Goal: Transaction & Acquisition: Purchase product/service

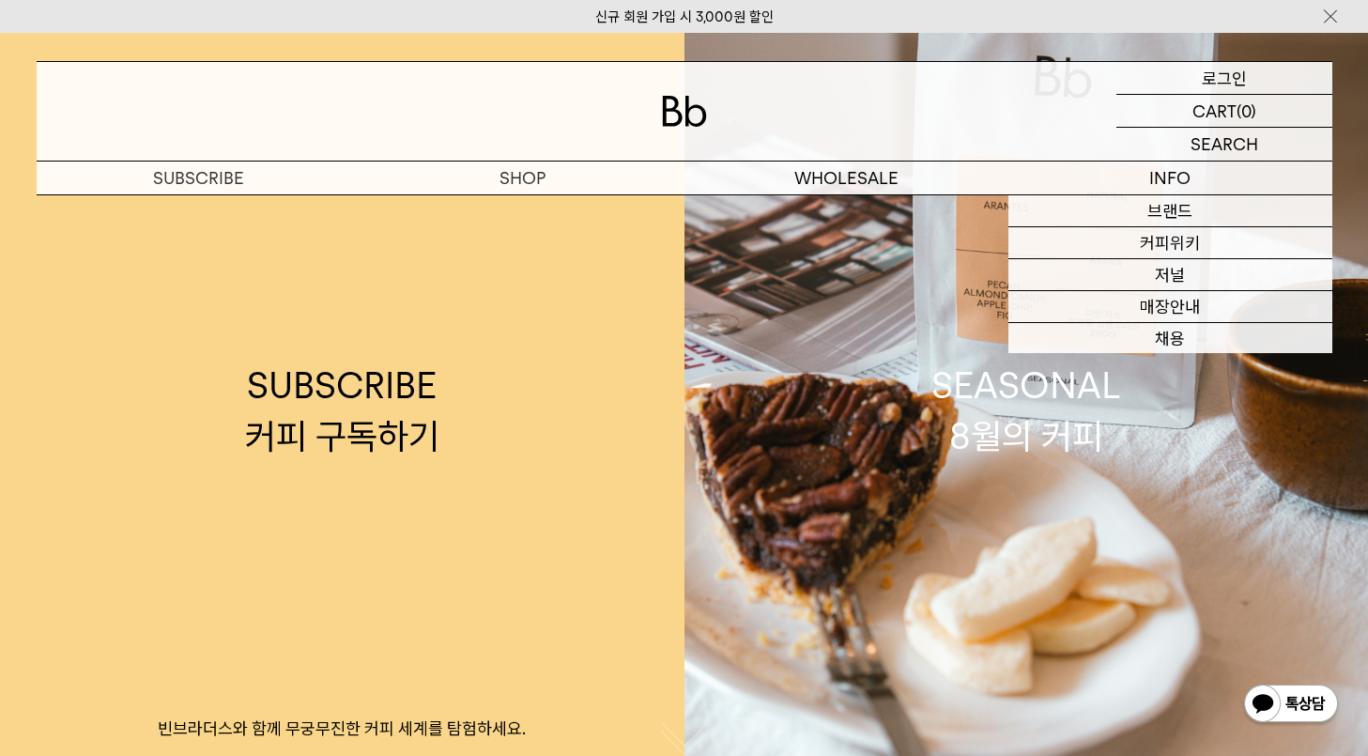
click at [1232, 85] on p "로그인" at bounding box center [1224, 78] width 45 height 32
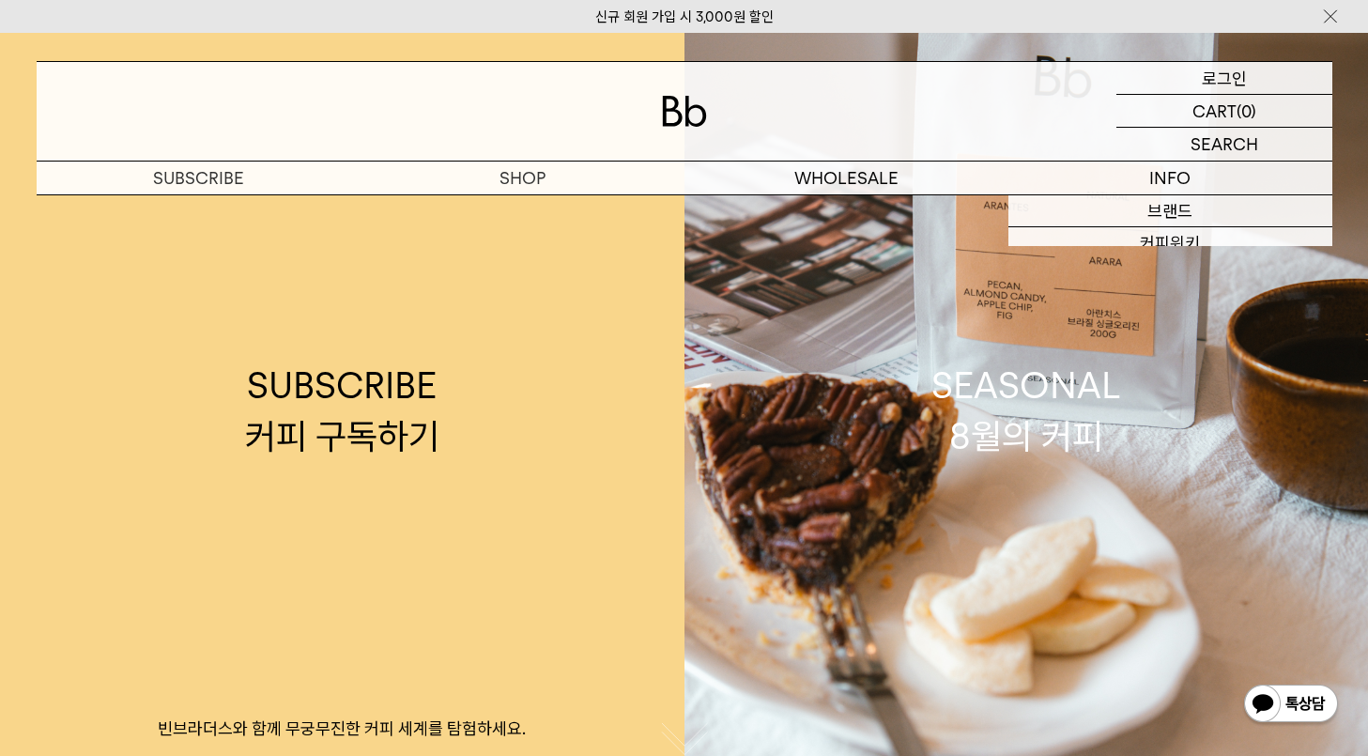
click at [1226, 77] on p "로그인" at bounding box center [1224, 78] width 45 height 32
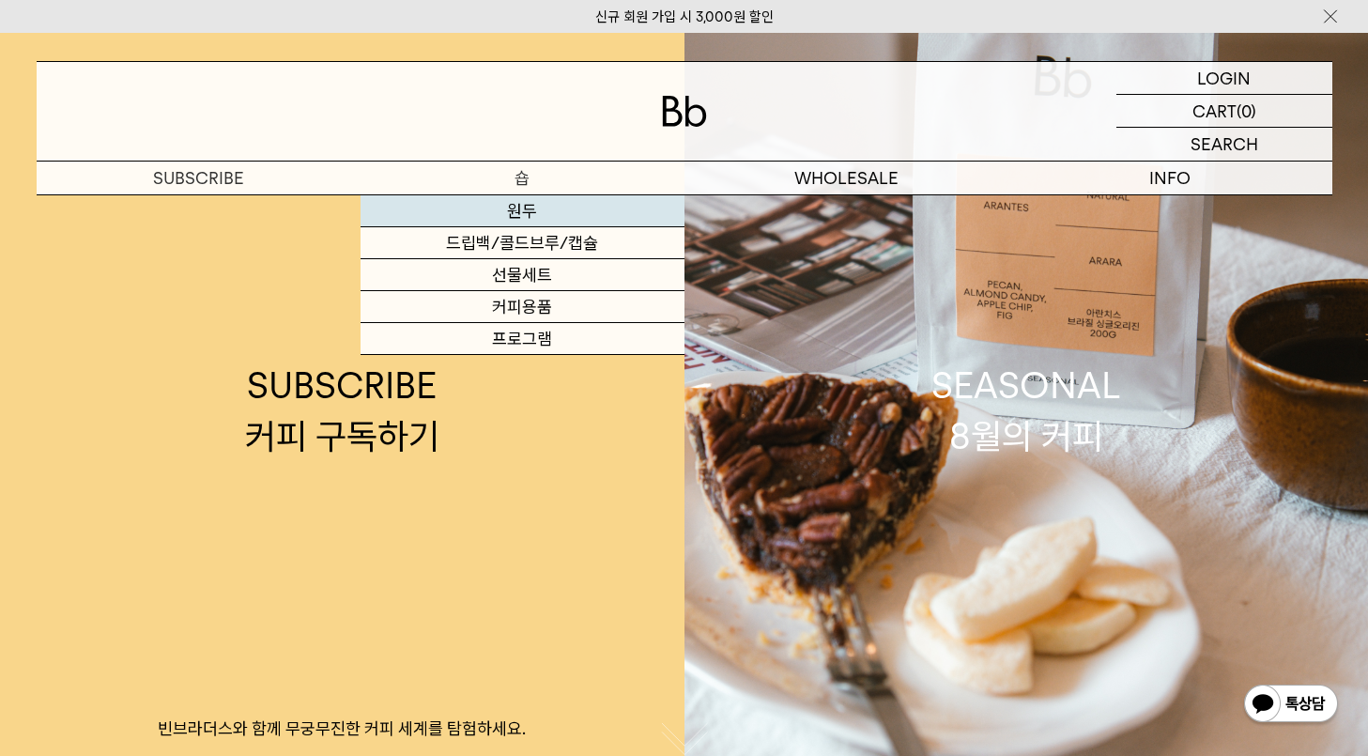
click at [512, 218] on link "원두" at bounding box center [523, 211] width 324 height 32
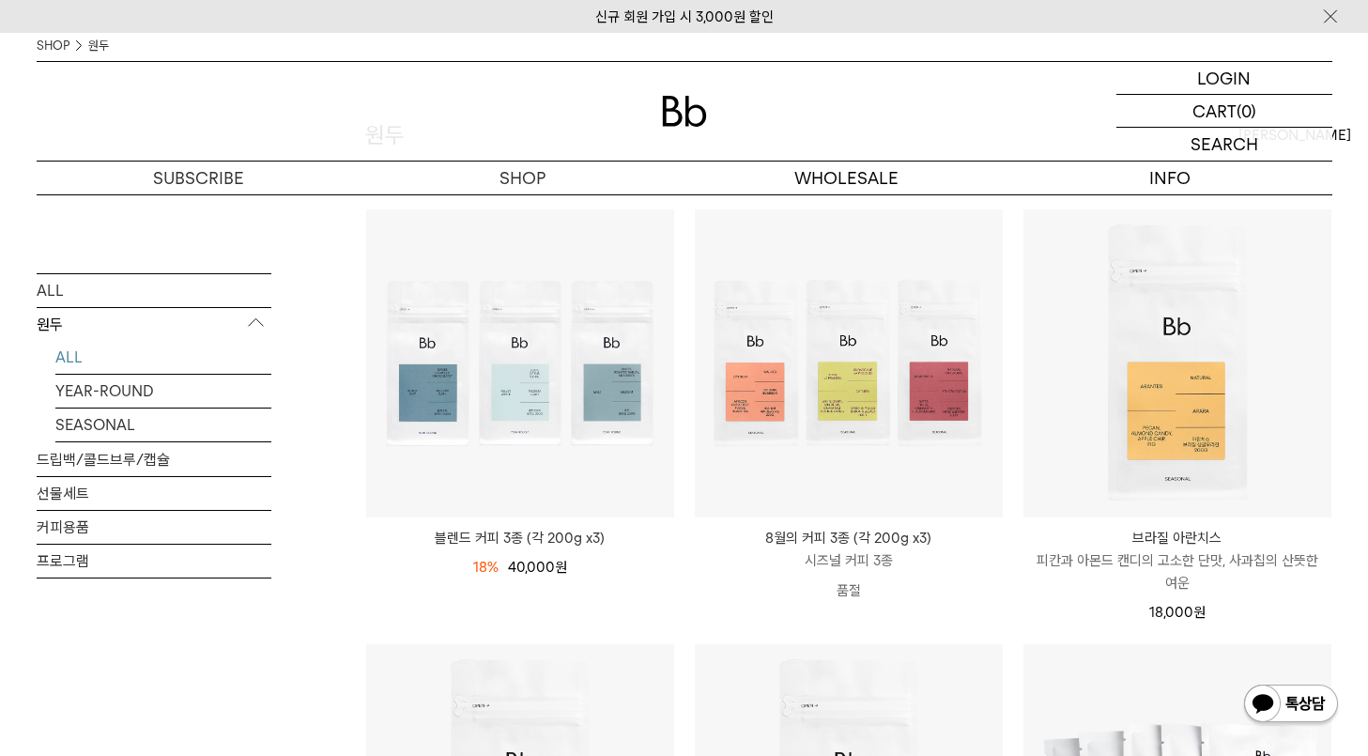
scroll to position [188, 0]
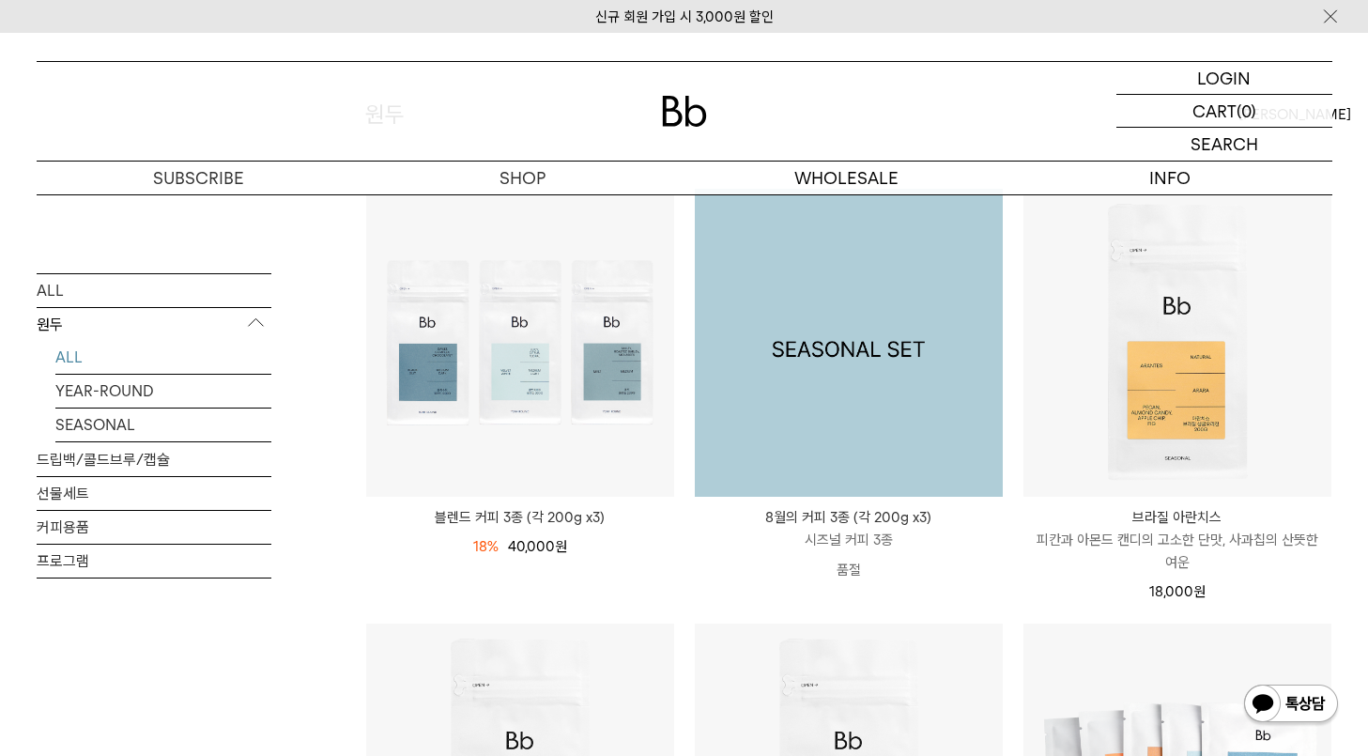
click at [843, 379] on img at bounding box center [849, 343] width 308 height 308
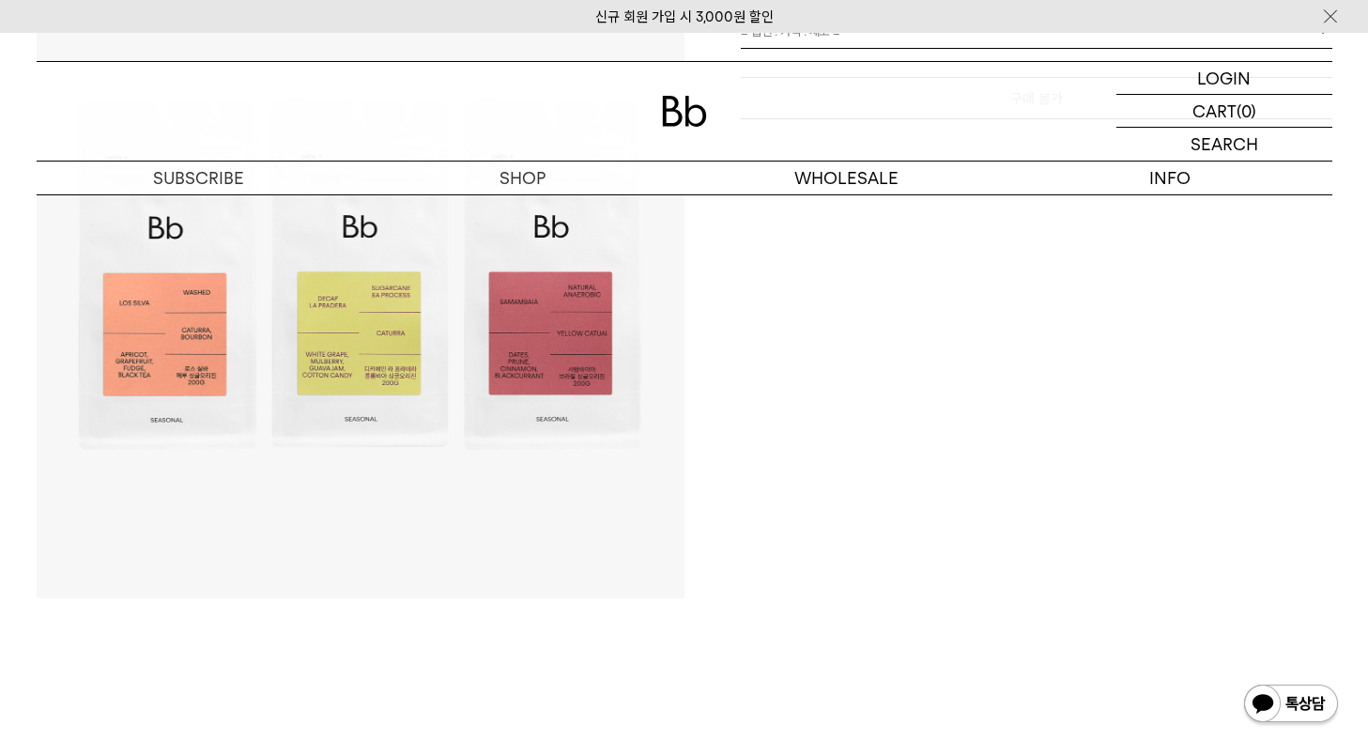
scroll to position [282, 0]
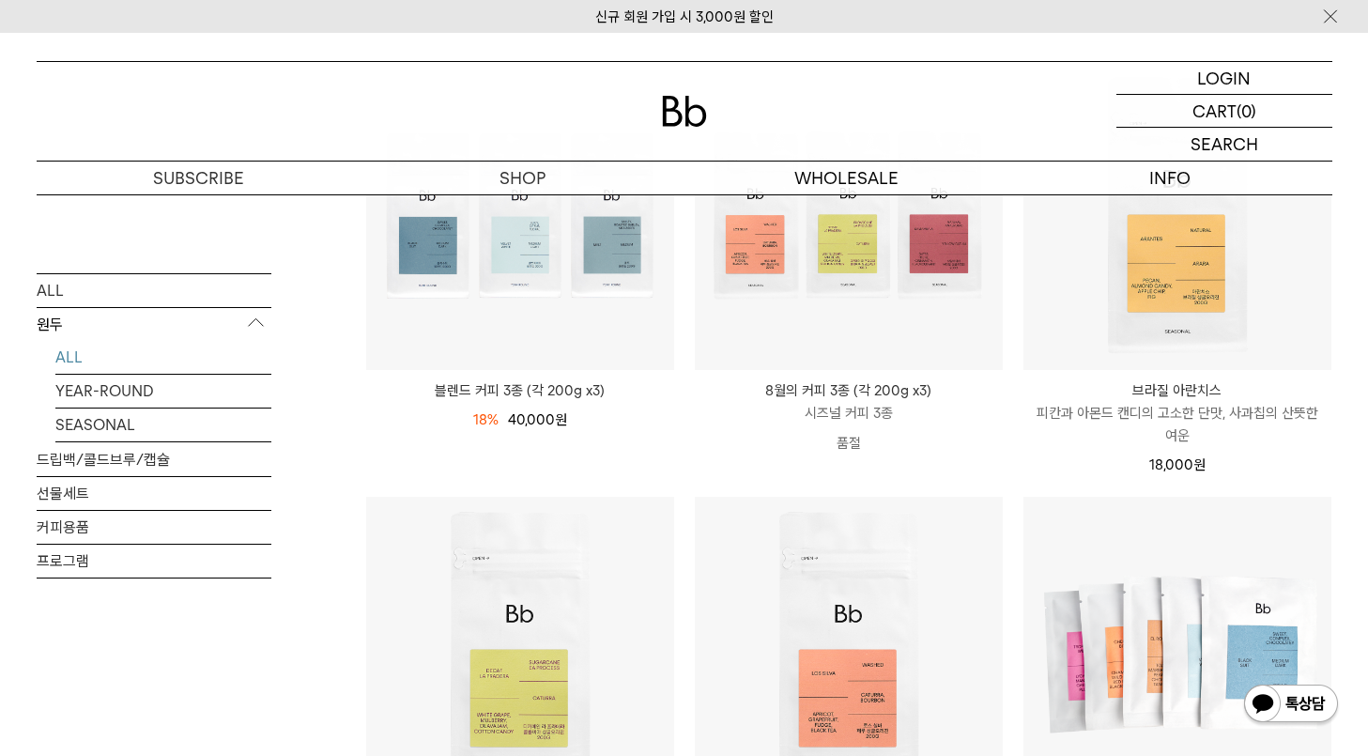
scroll to position [282, 0]
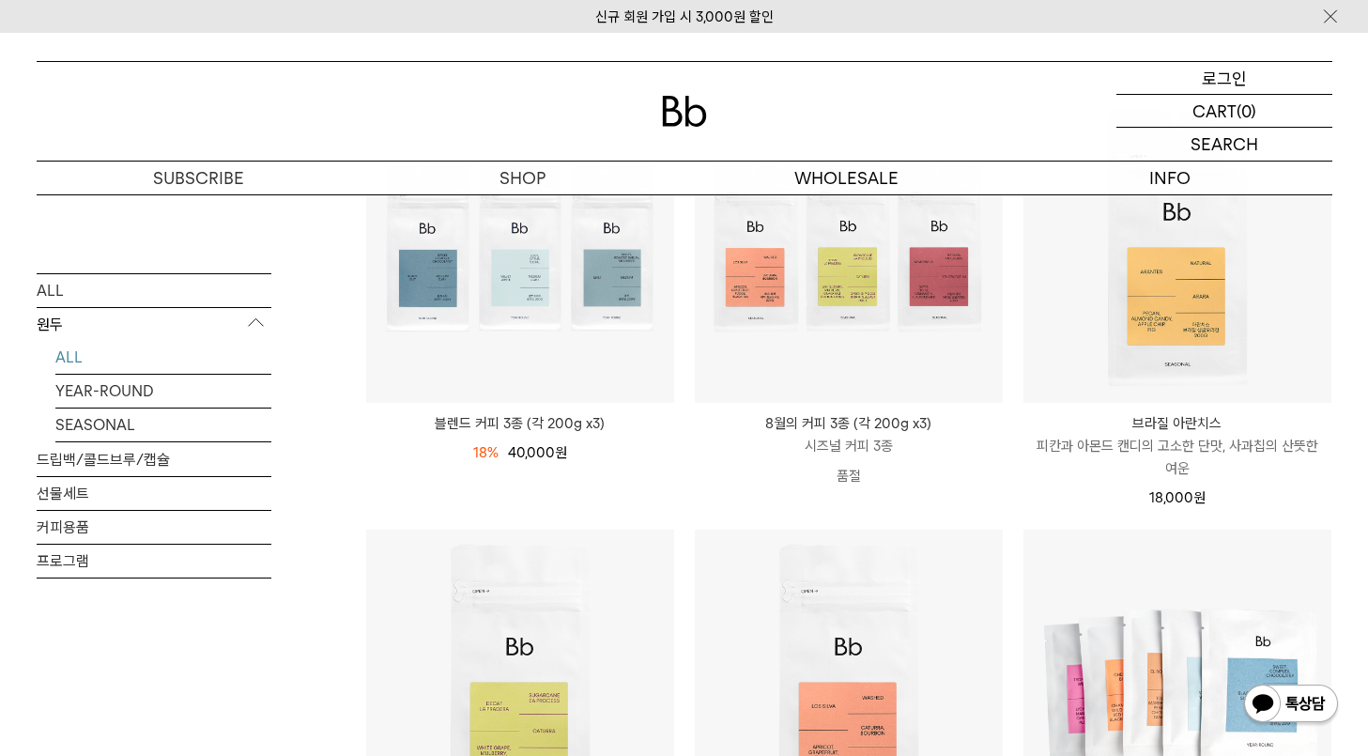
click at [1245, 76] on p "로그인" at bounding box center [1224, 78] width 45 height 32
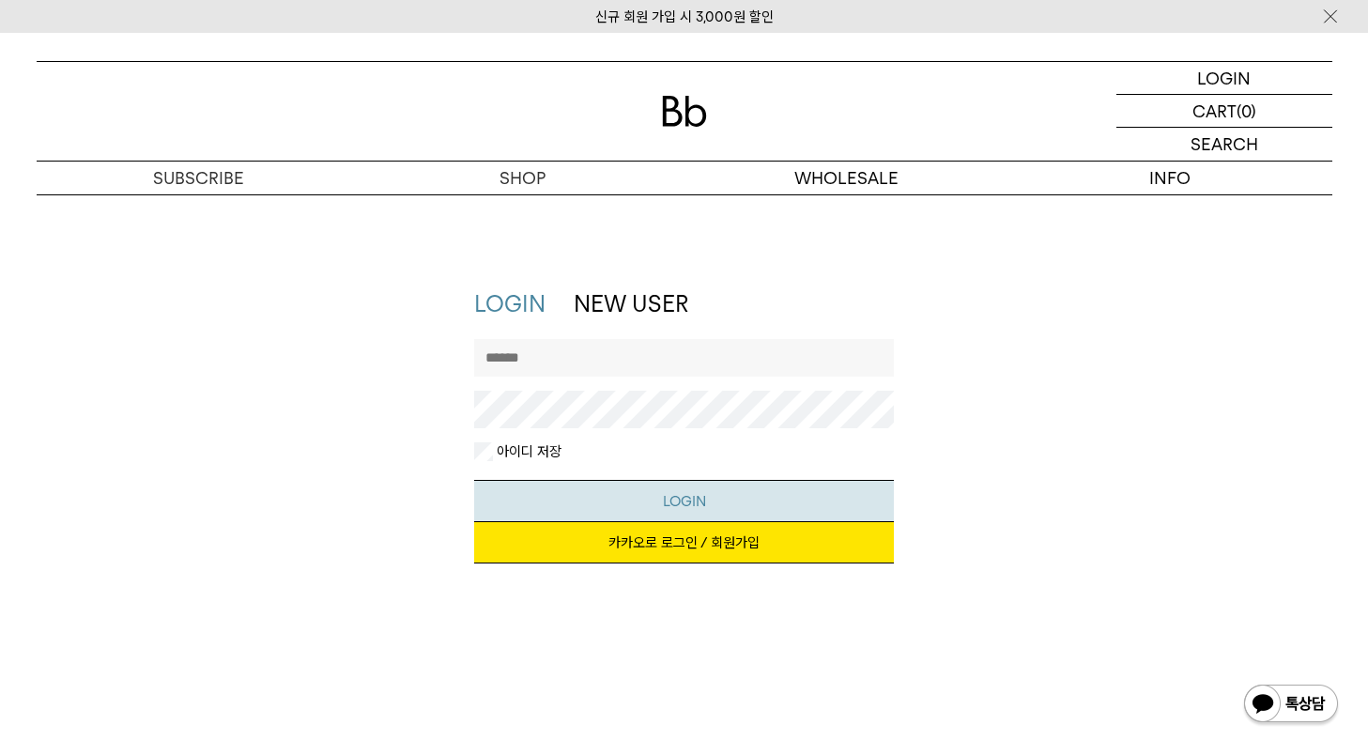
type input "******"
click at [771, 510] on button "LOGIN" at bounding box center [684, 501] width 420 height 42
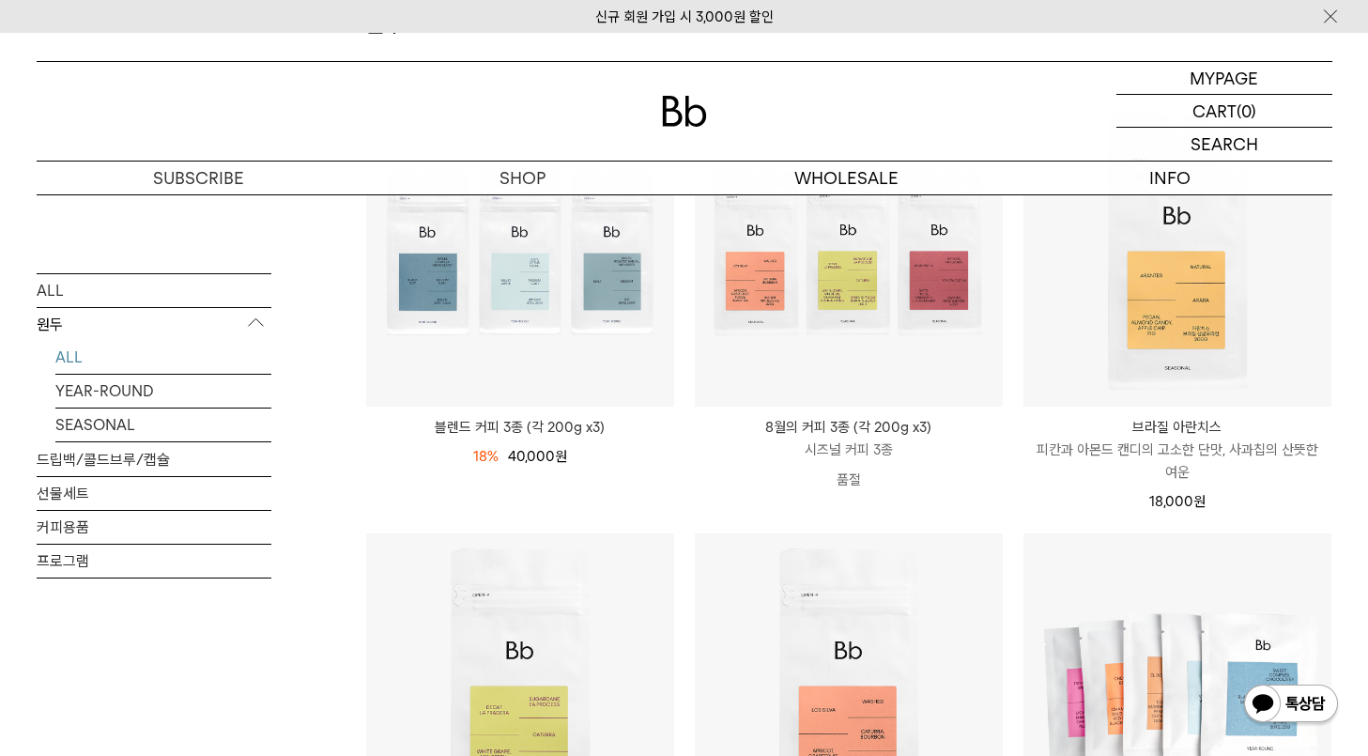
scroll to position [282, 0]
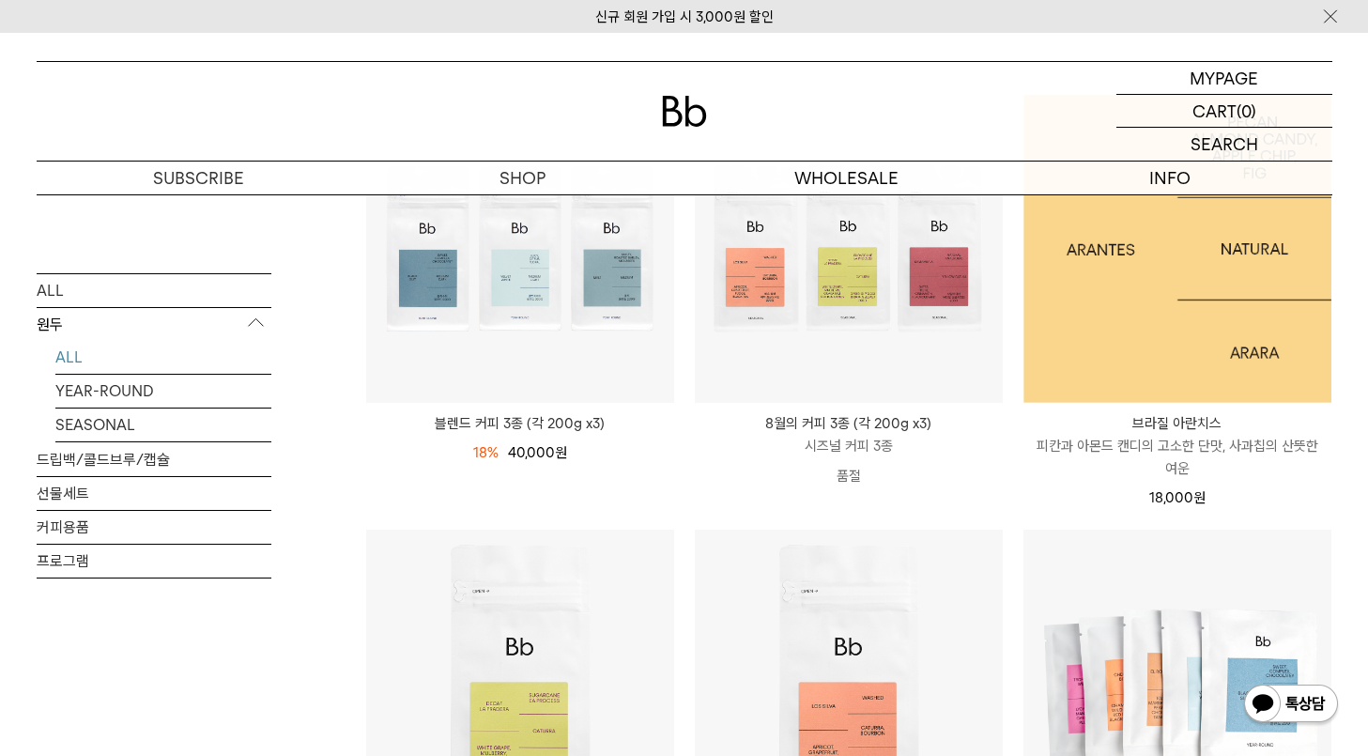
click at [1111, 311] on img at bounding box center [1178, 249] width 308 height 308
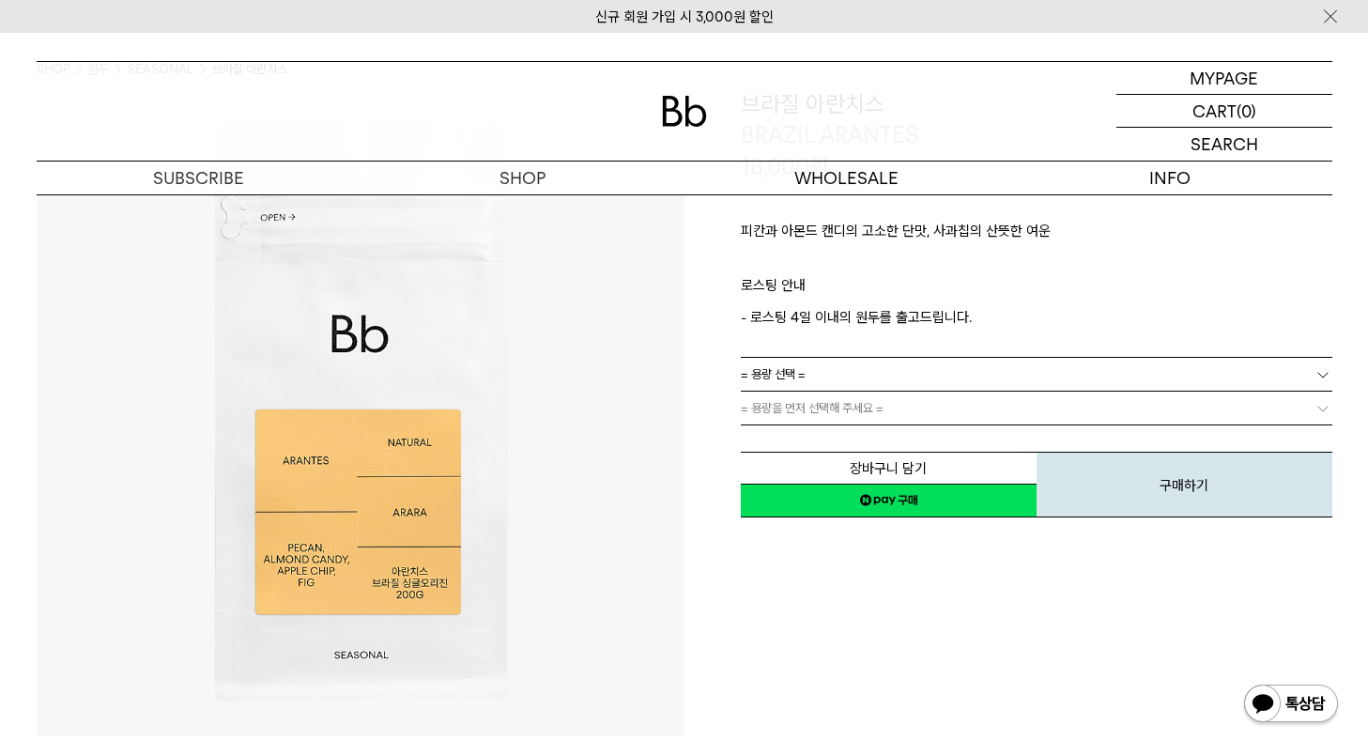
scroll to position [188, 0]
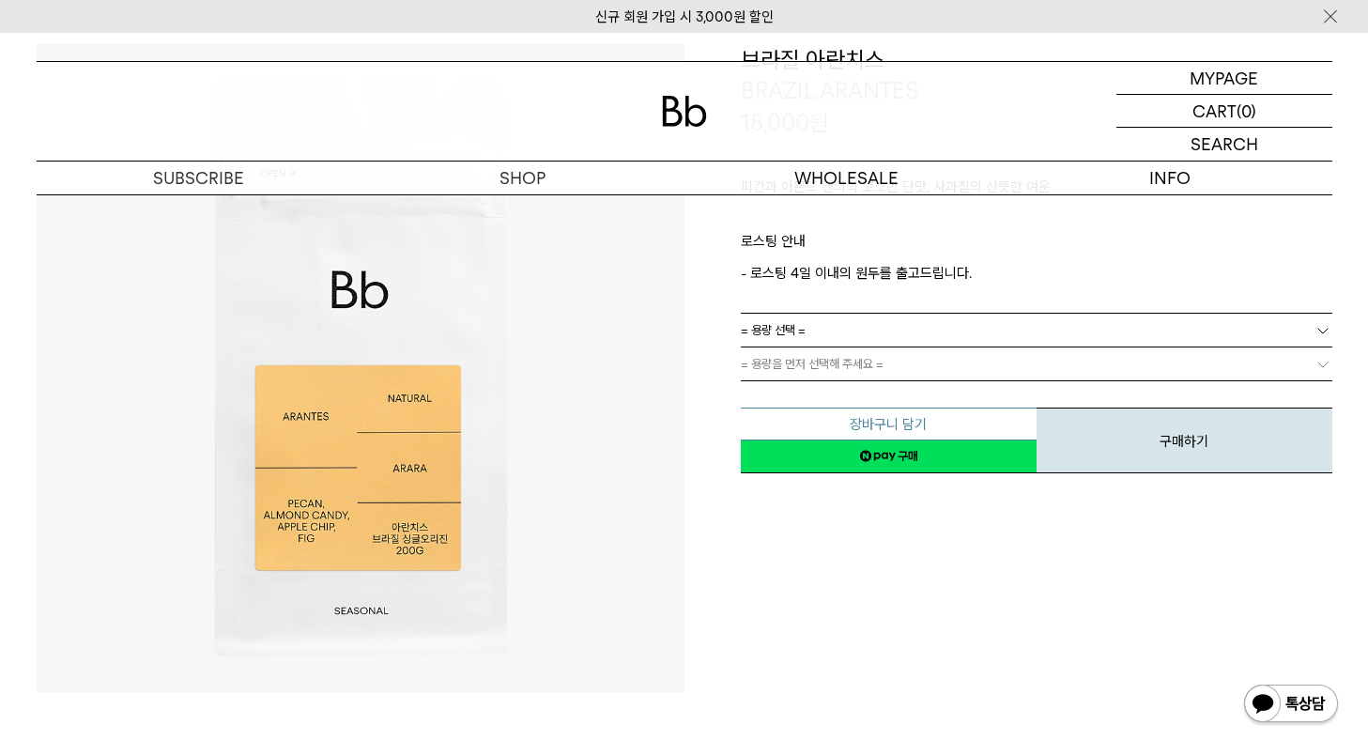
click at [912, 419] on button "장바구니 담기" at bounding box center [889, 424] width 296 height 33
click at [941, 329] on link "= 용량 선택 =" at bounding box center [1037, 330] width 592 height 33
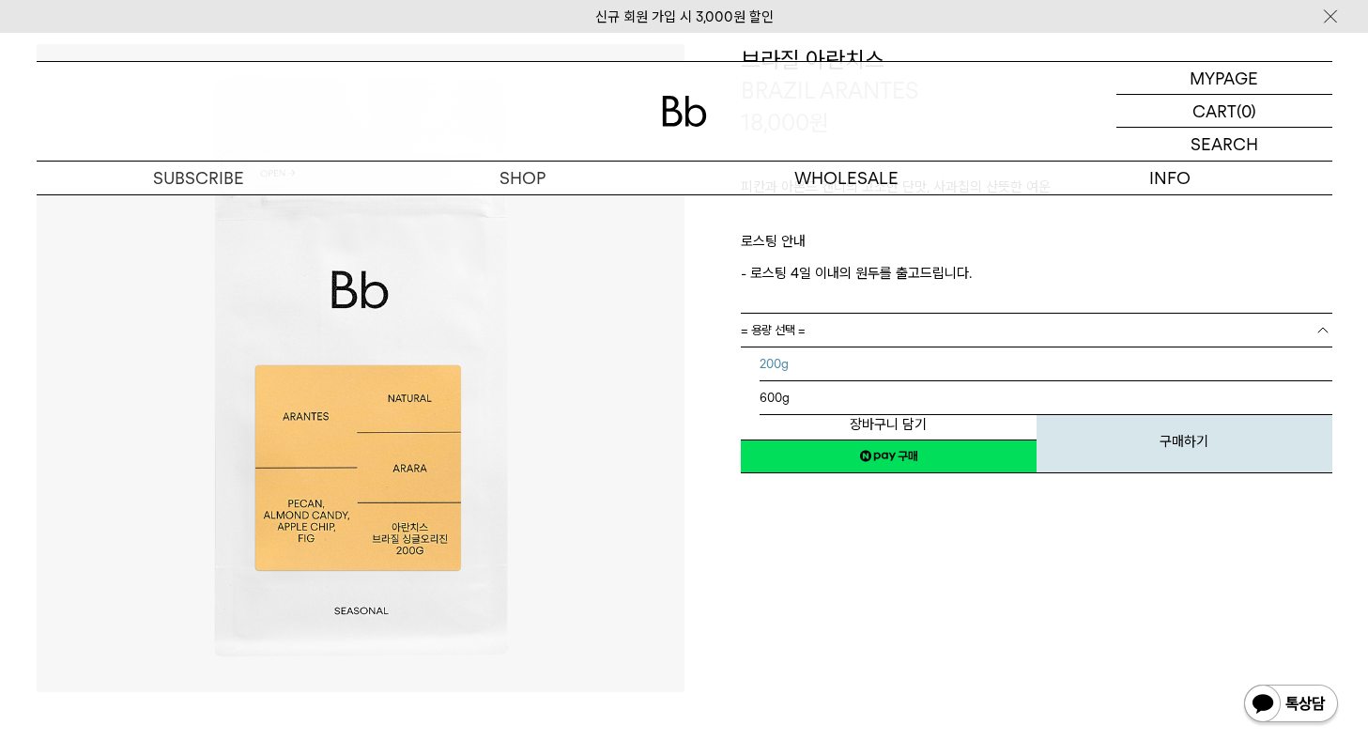
click at [913, 365] on li "200g" at bounding box center [1046, 365] width 573 height 34
click at [905, 365] on link "= 용량을 먼저 선택해 주세요 =" at bounding box center [1037, 364] width 592 height 33
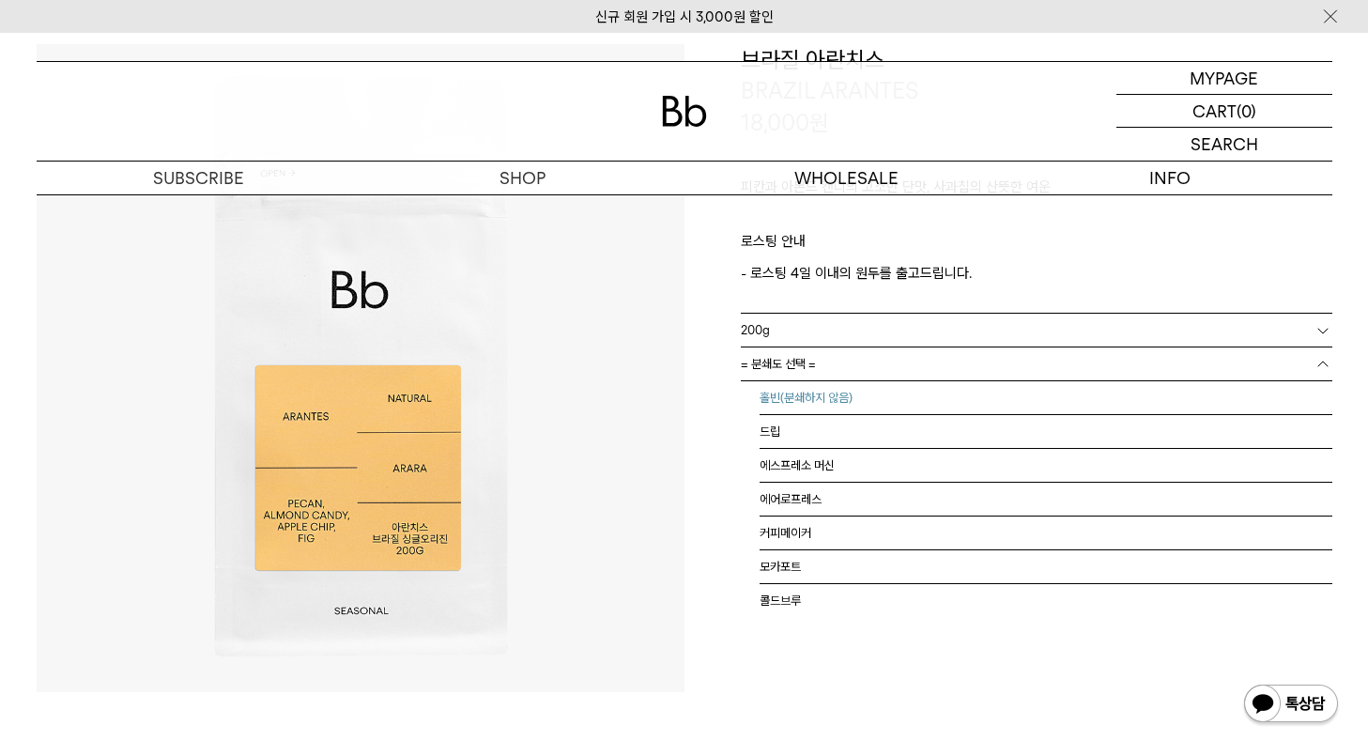
click at [885, 393] on li "홀빈(분쇄하지 않음)" at bounding box center [1046, 398] width 573 height 34
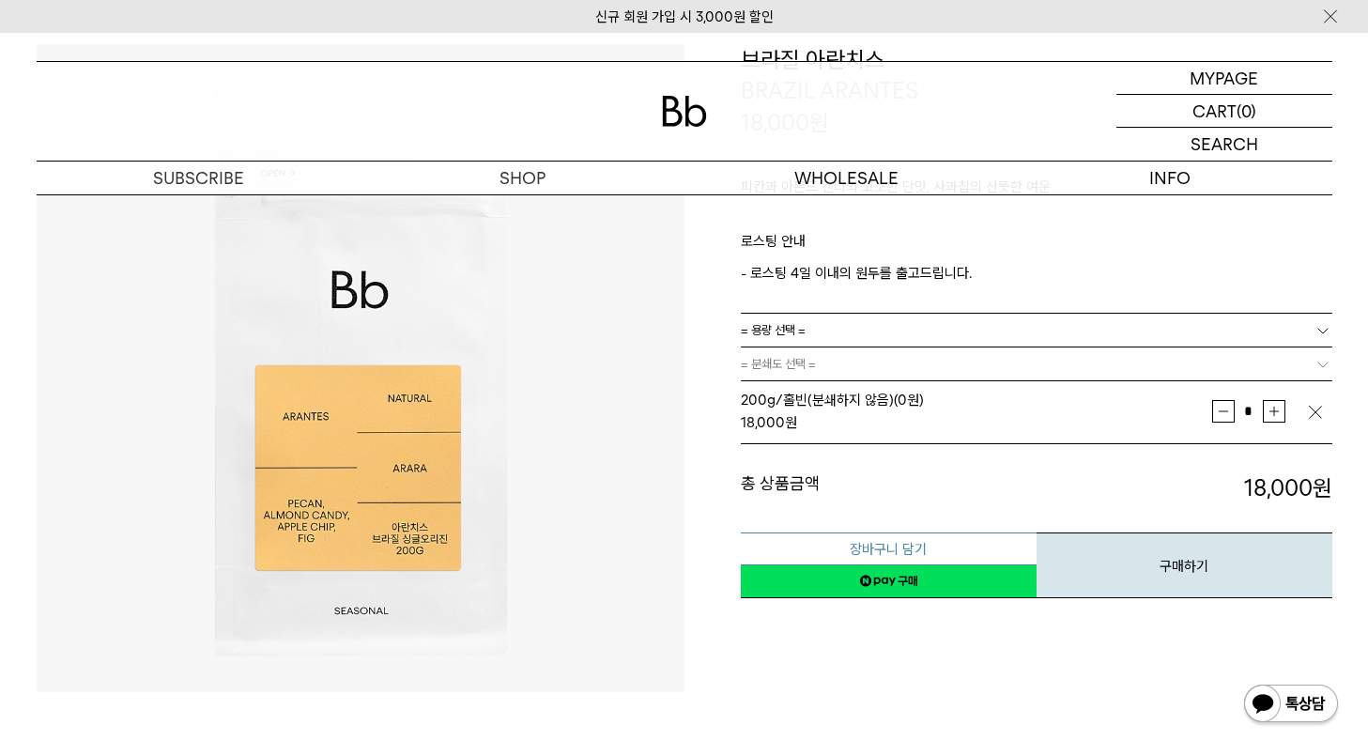
click at [898, 544] on button "장바구니 담기" at bounding box center [889, 549] width 296 height 33
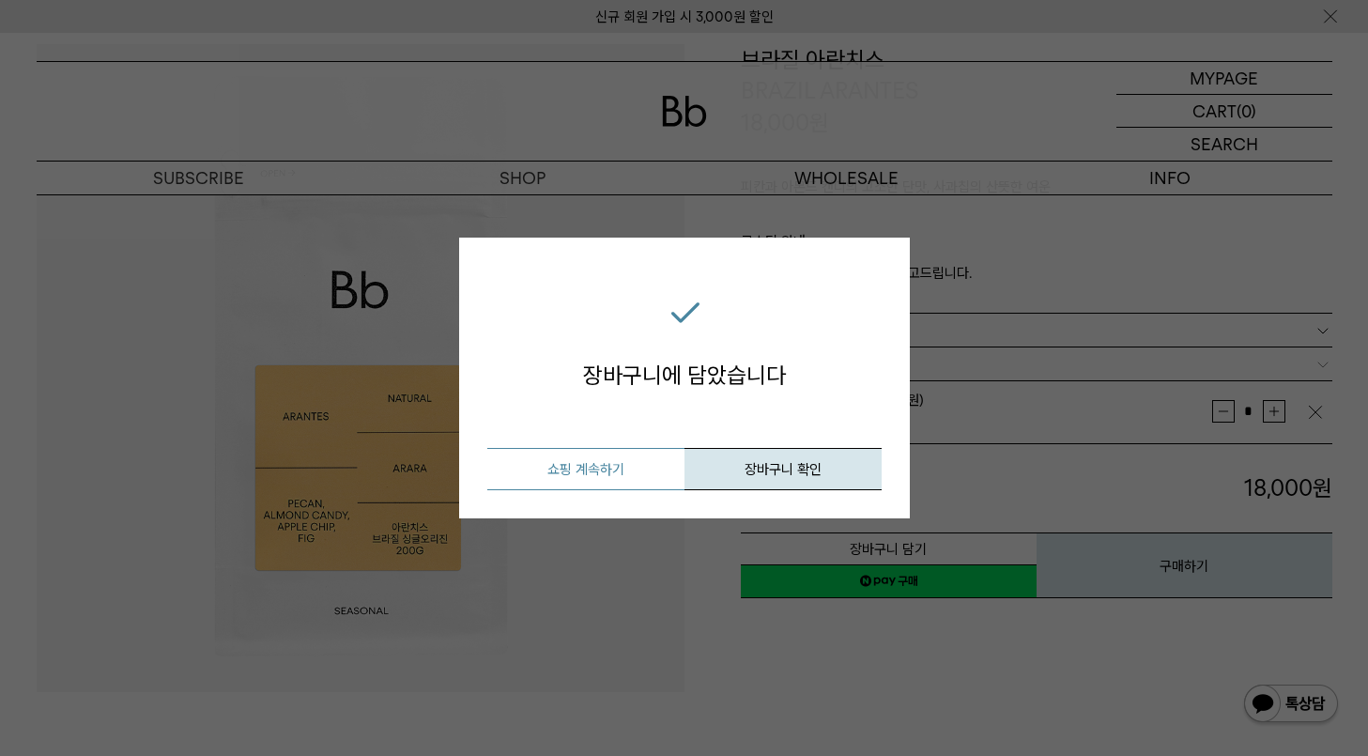
click at [614, 473] on button "쇼핑 계속하기" at bounding box center [585, 469] width 197 height 42
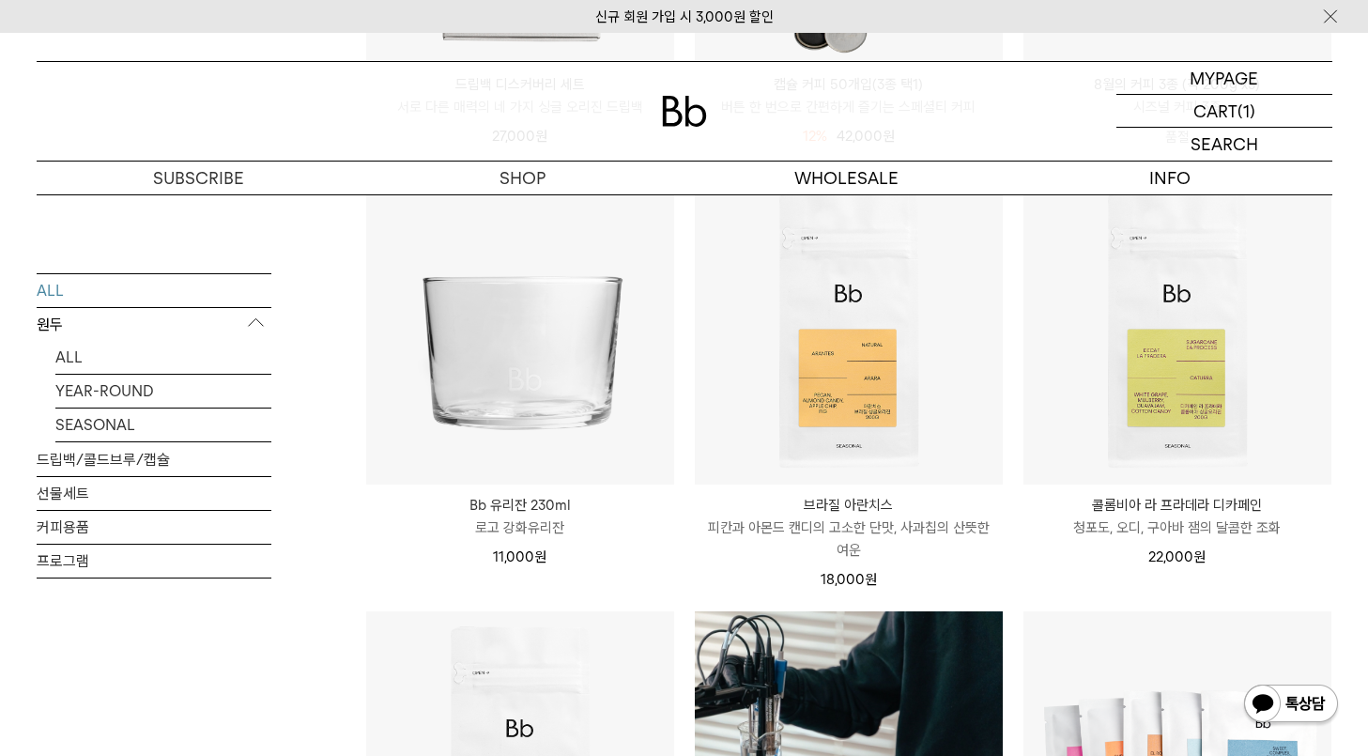
scroll to position [1503, 0]
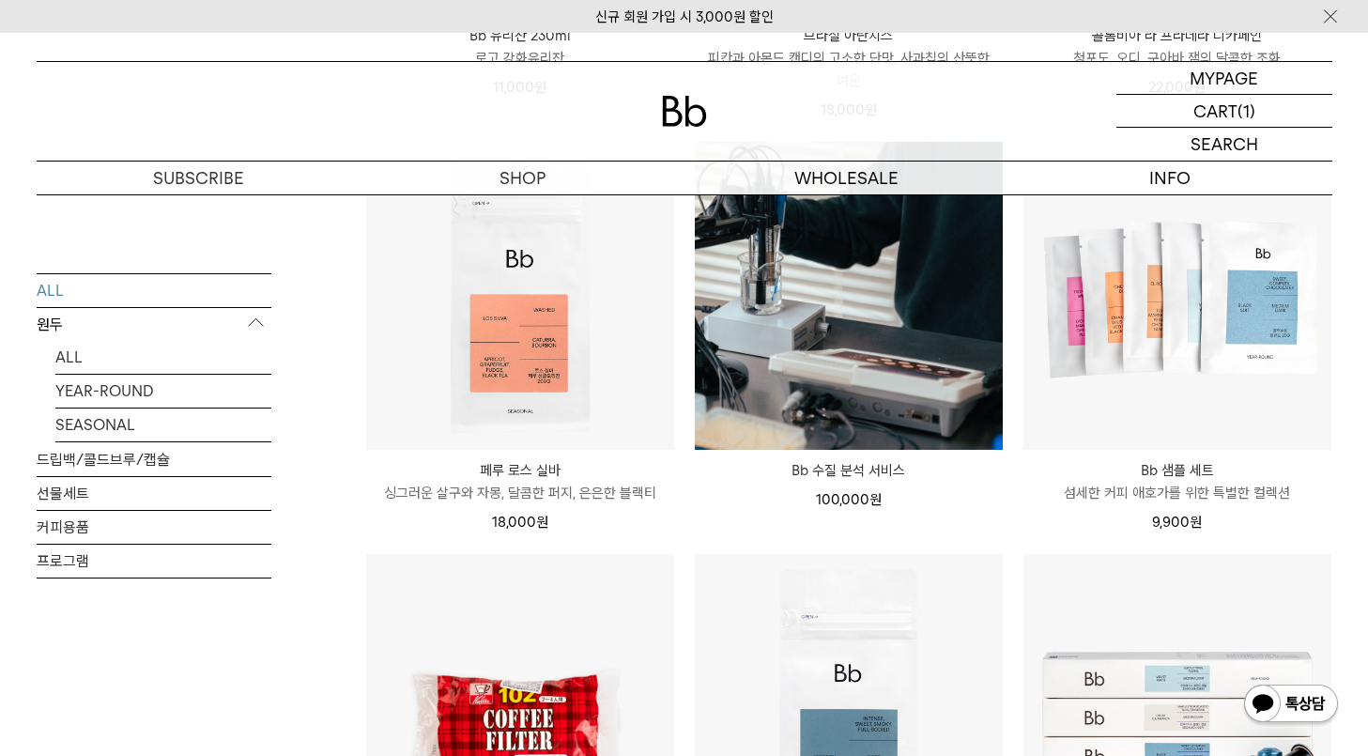
click at [0, 0] on img at bounding box center [0, 0] width 0 height 0
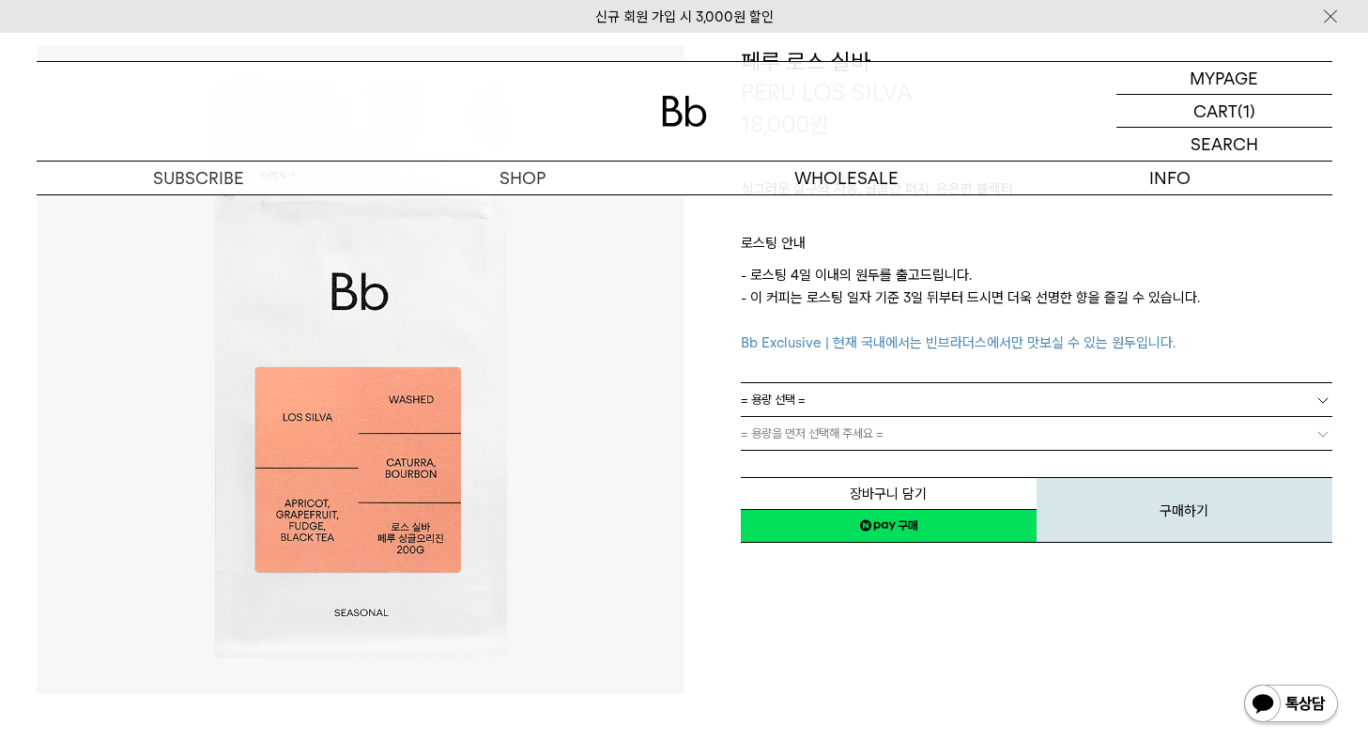
scroll to position [188, 0]
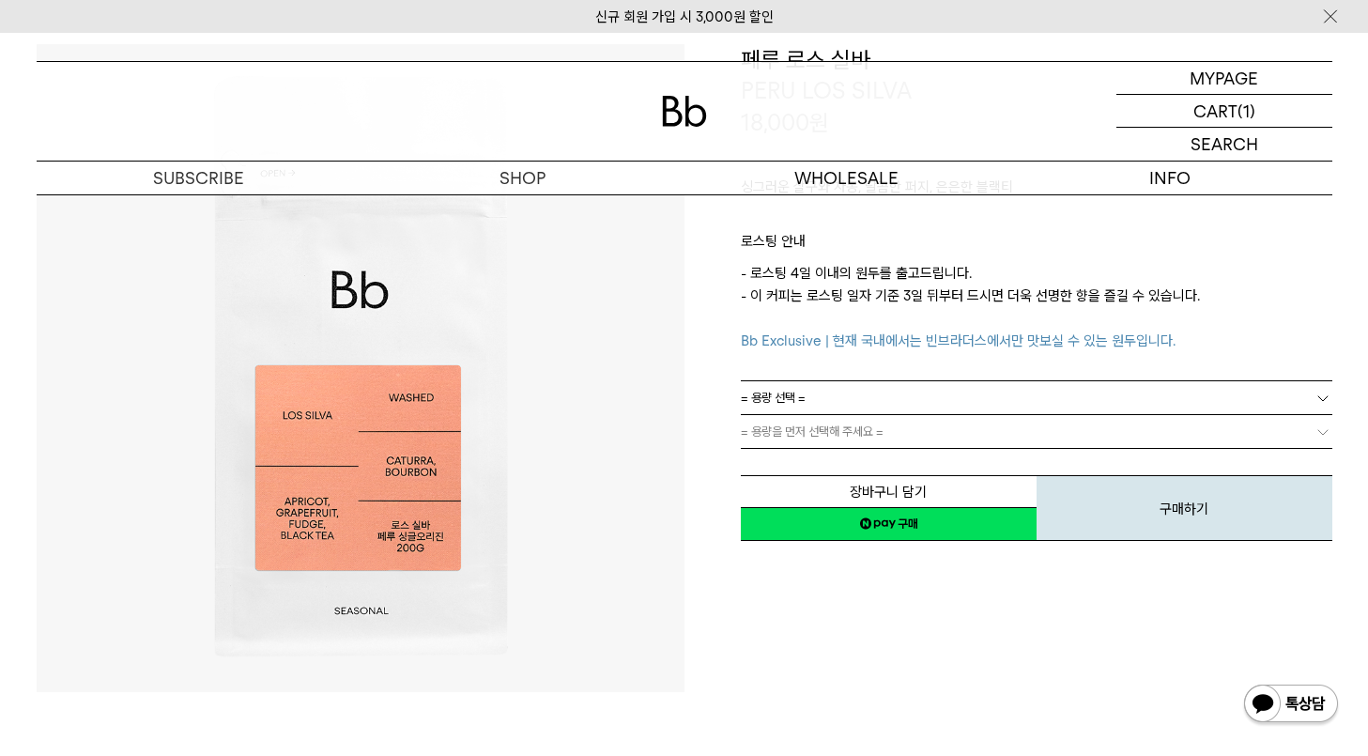
click at [915, 400] on link "= 용량 선택 =" at bounding box center [1037, 397] width 592 height 33
click at [832, 432] on li "200g" at bounding box center [1046, 432] width 573 height 34
click at [832, 432] on link "= 분쇄도 선택 =" at bounding box center [1037, 431] width 592 height 33
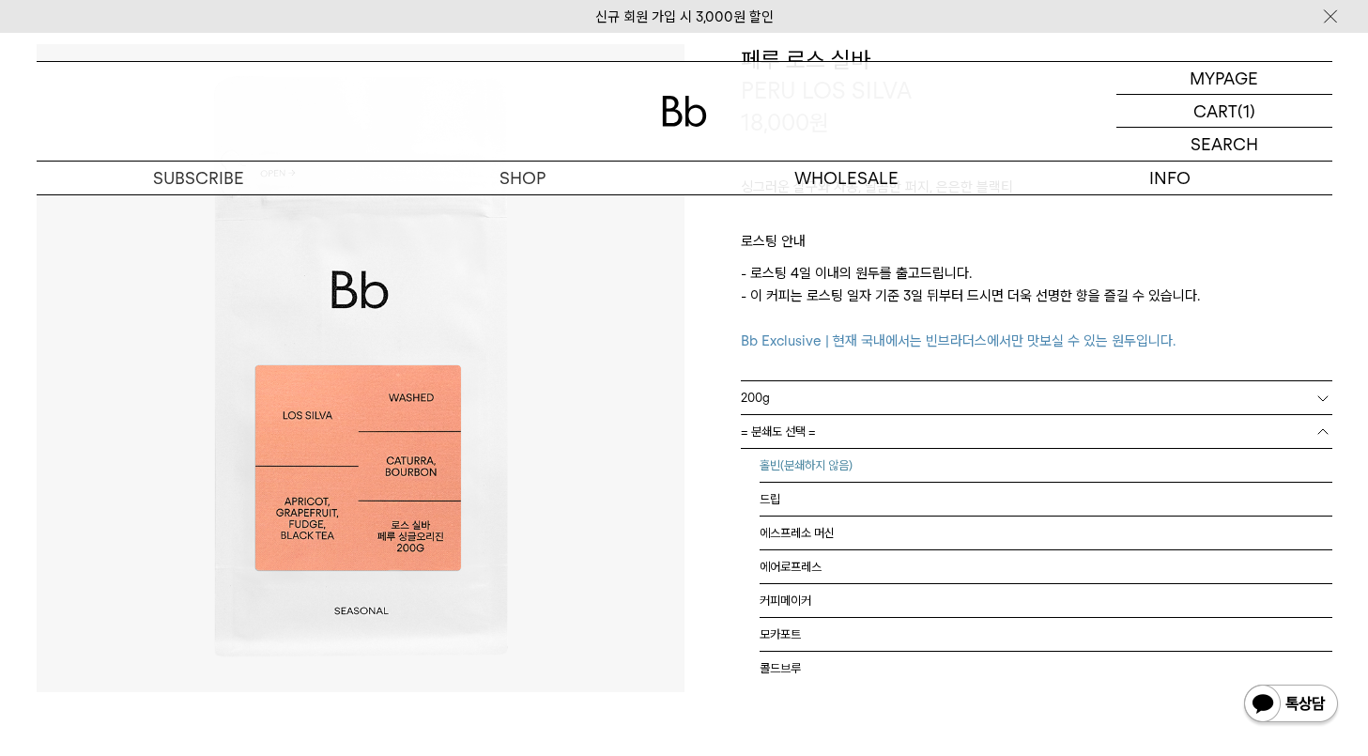
click at [816, 471] on li "홀빈(분쇄하지 않음)" at bounding box center [1046, 466] width 573 height 34
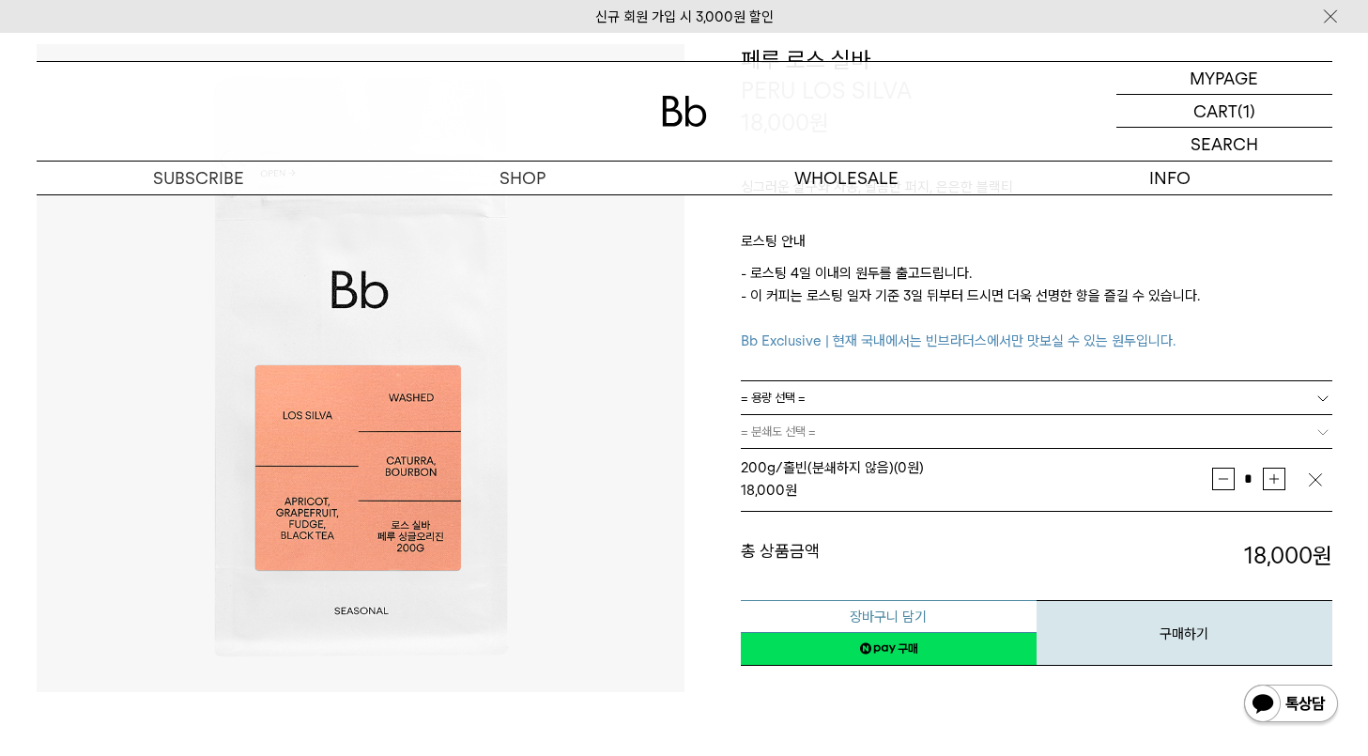
click at [936, 616] on button "장바구니 담기" at bounding box center [889, 616] width 296 height 33
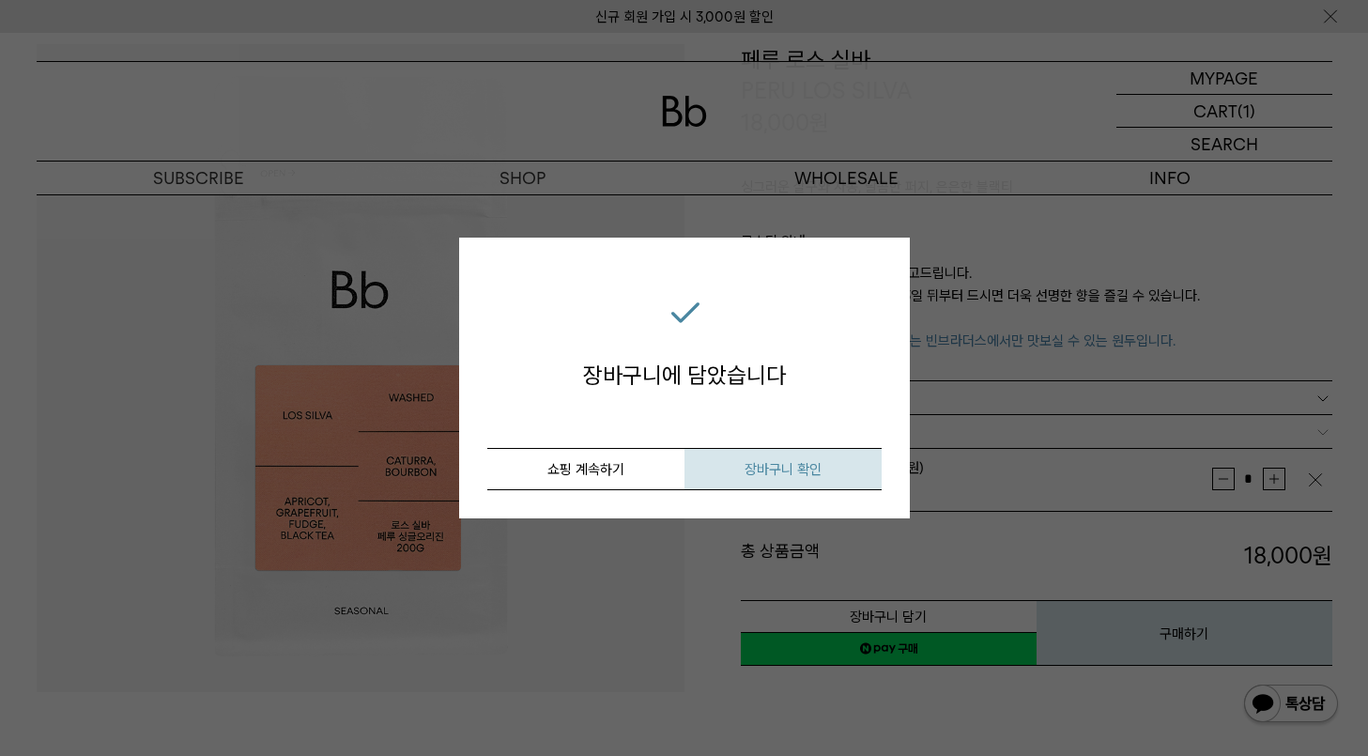
click at [803, 470] on span "장바구니 확인" at bounding box center [783, 469] width 77 height 17
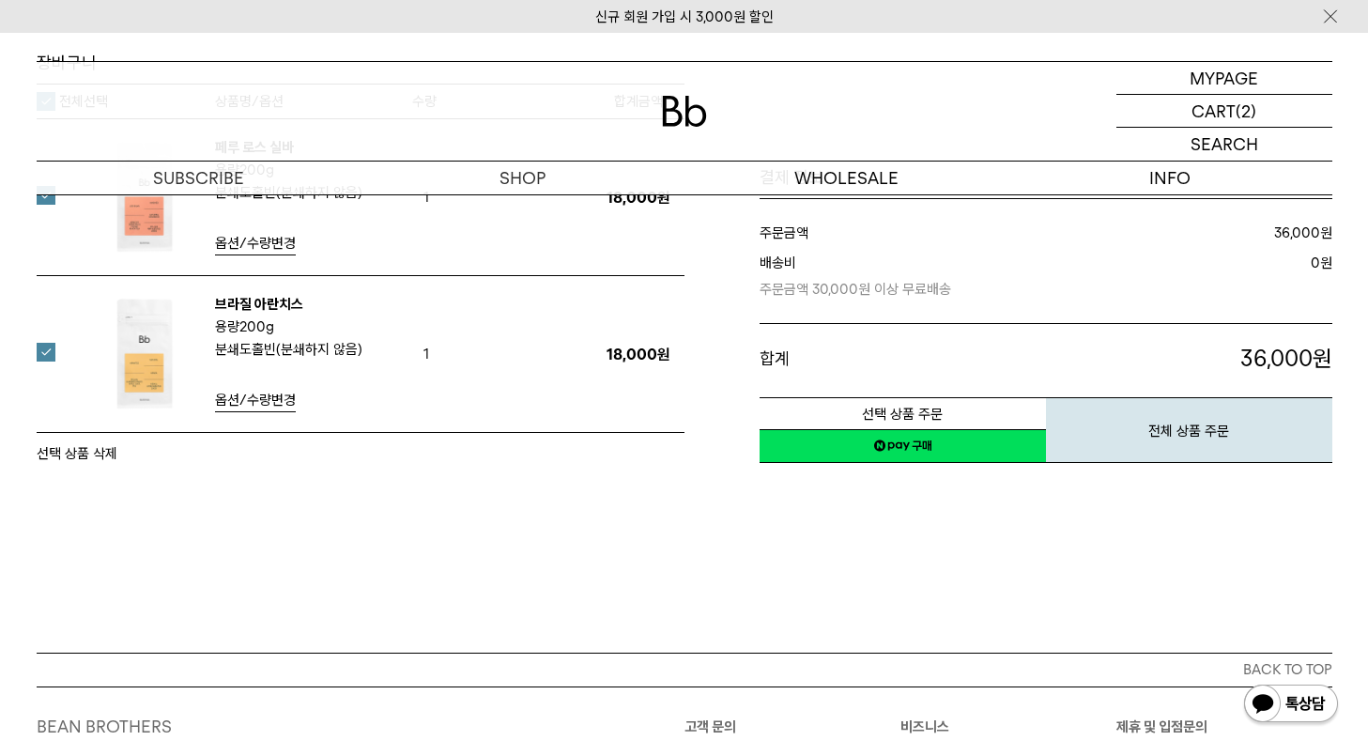
scroll to position [188, 0]
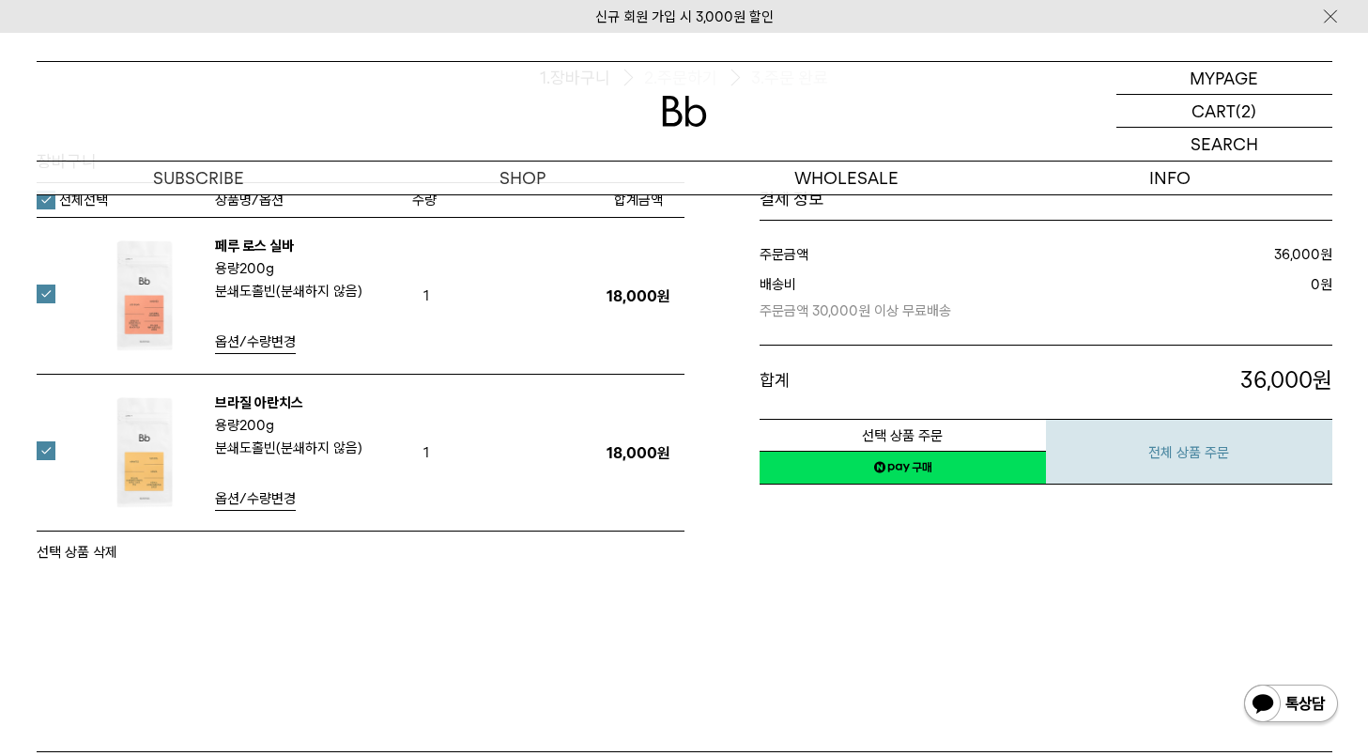
click at [1228, 451] on button "전체 상품 주문" at bounding box center [1189, 452] width 286 height 66
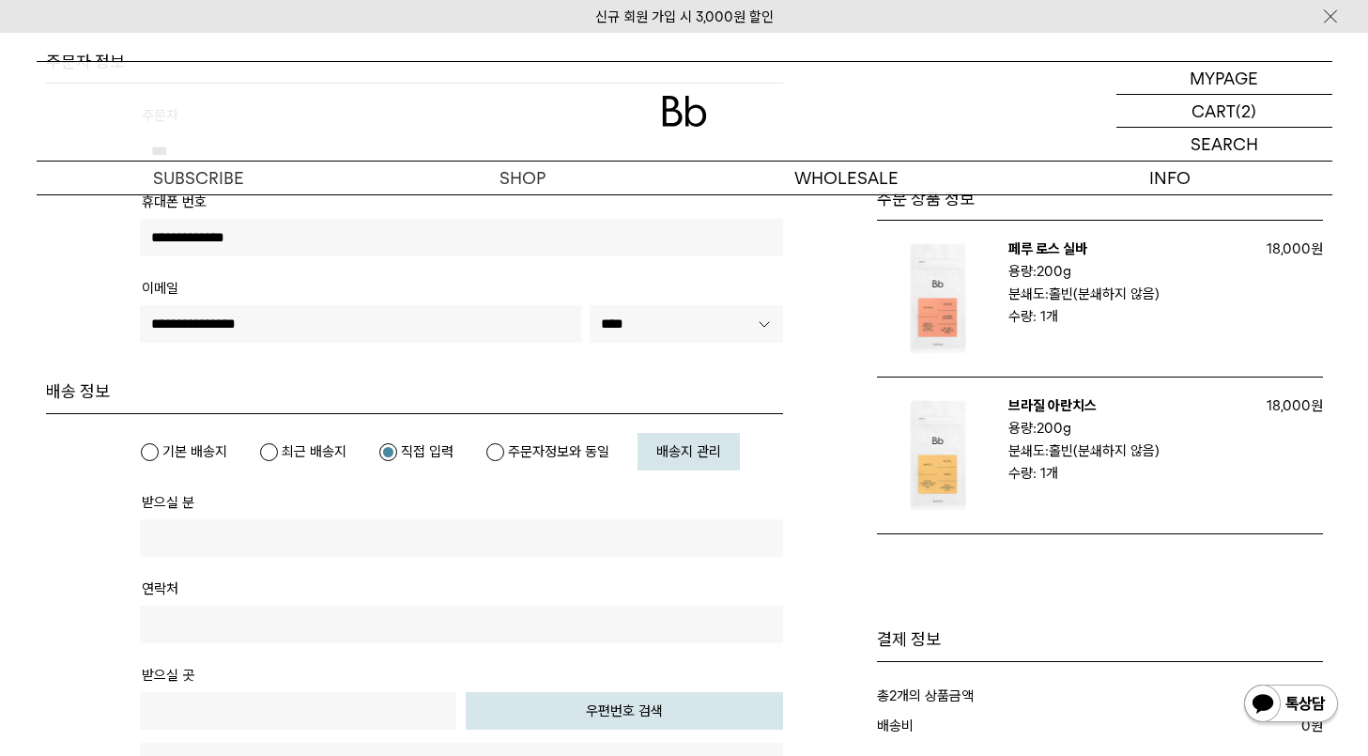
scroll to position [376, 0]
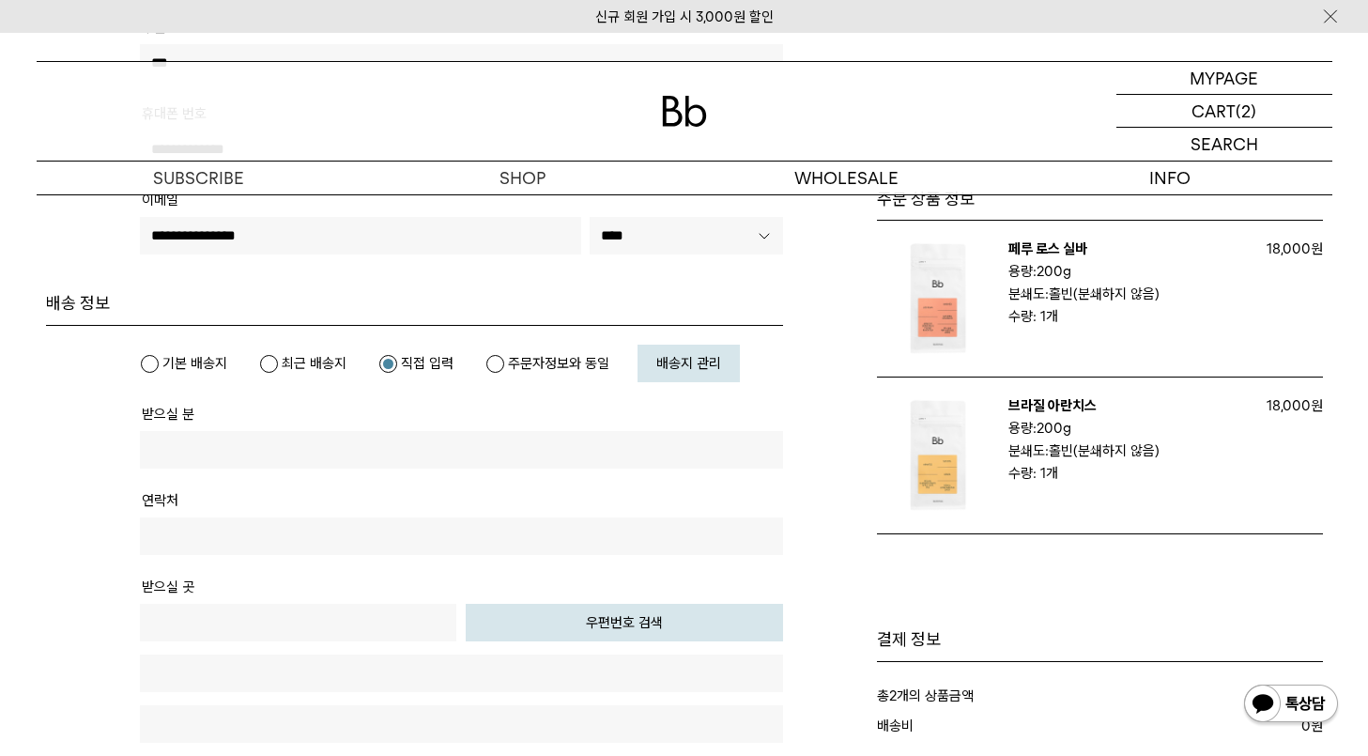
click at [292, 369] on label "최근 배송지" at bounding box center [302, 363] width 87 height 19
type input "***"
type input "**********"
type input "*****"
type input "**********"
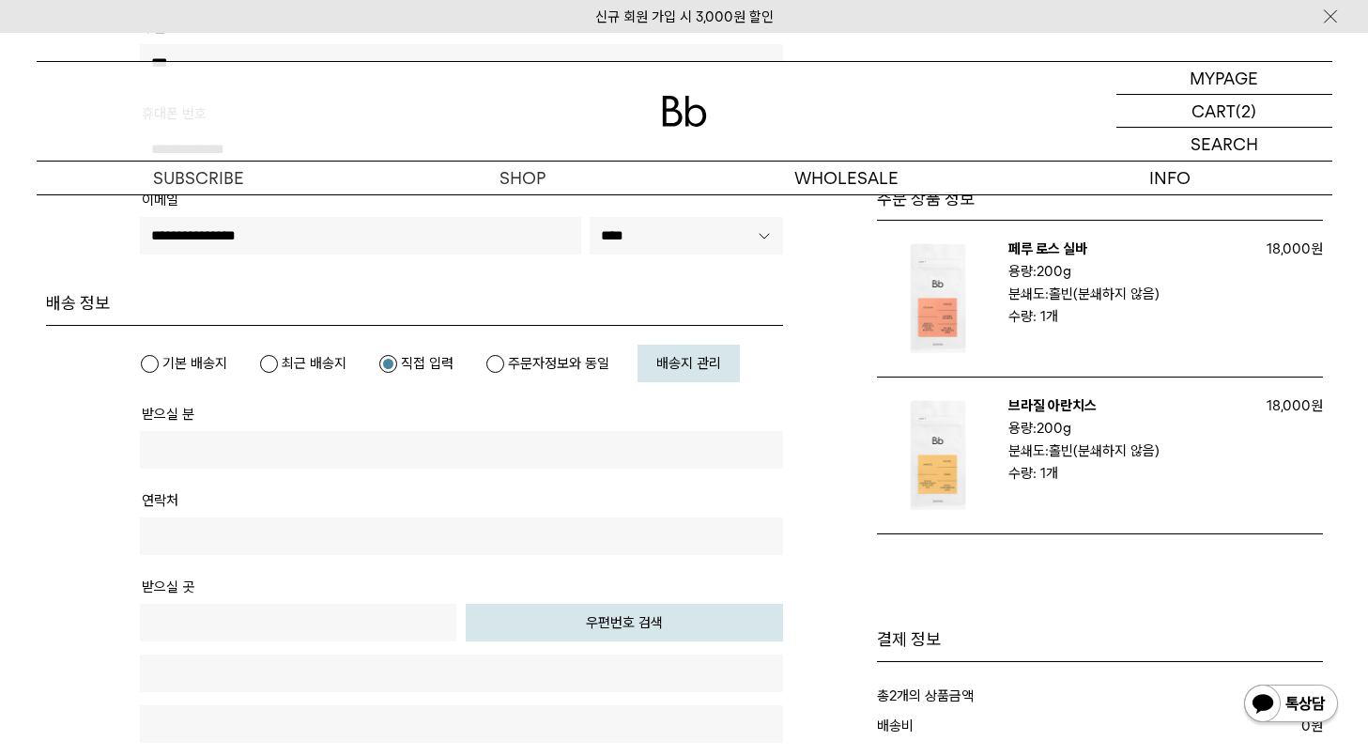
type input "**********"
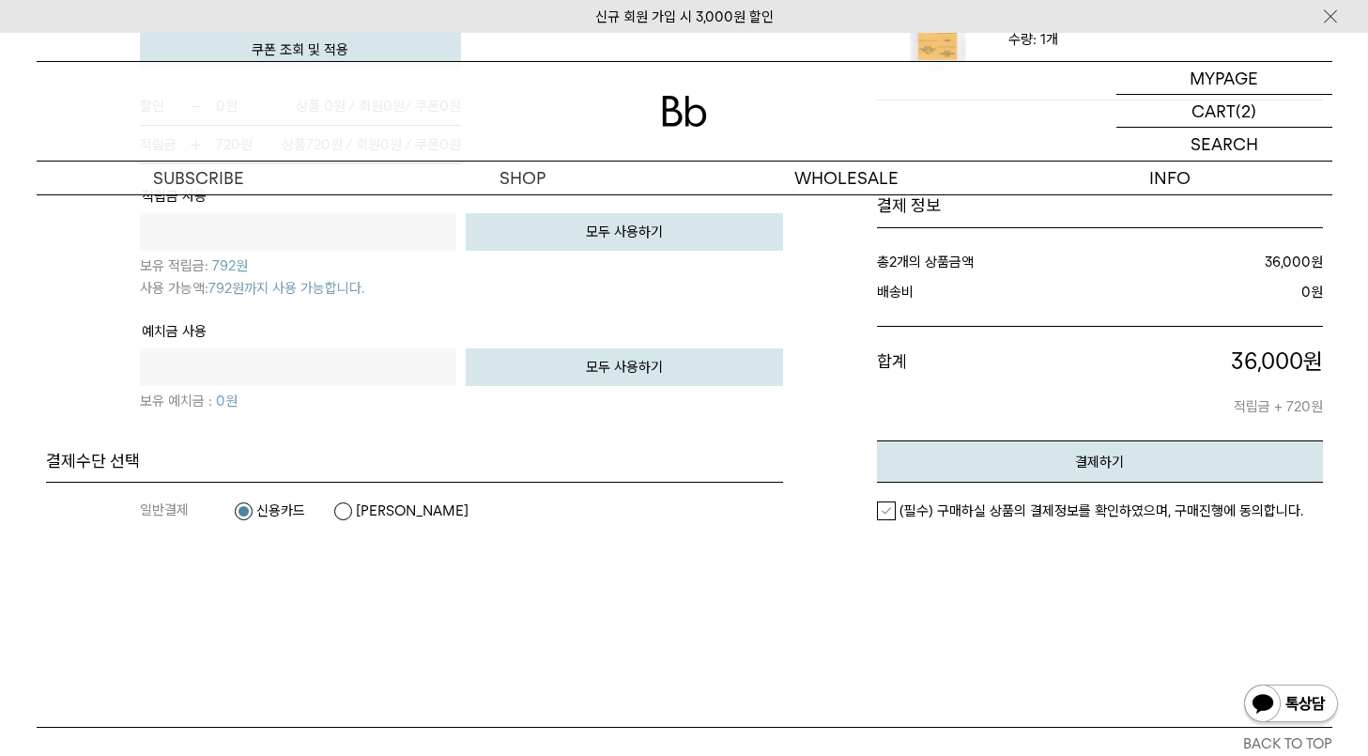
scroll to position [1221, 0]
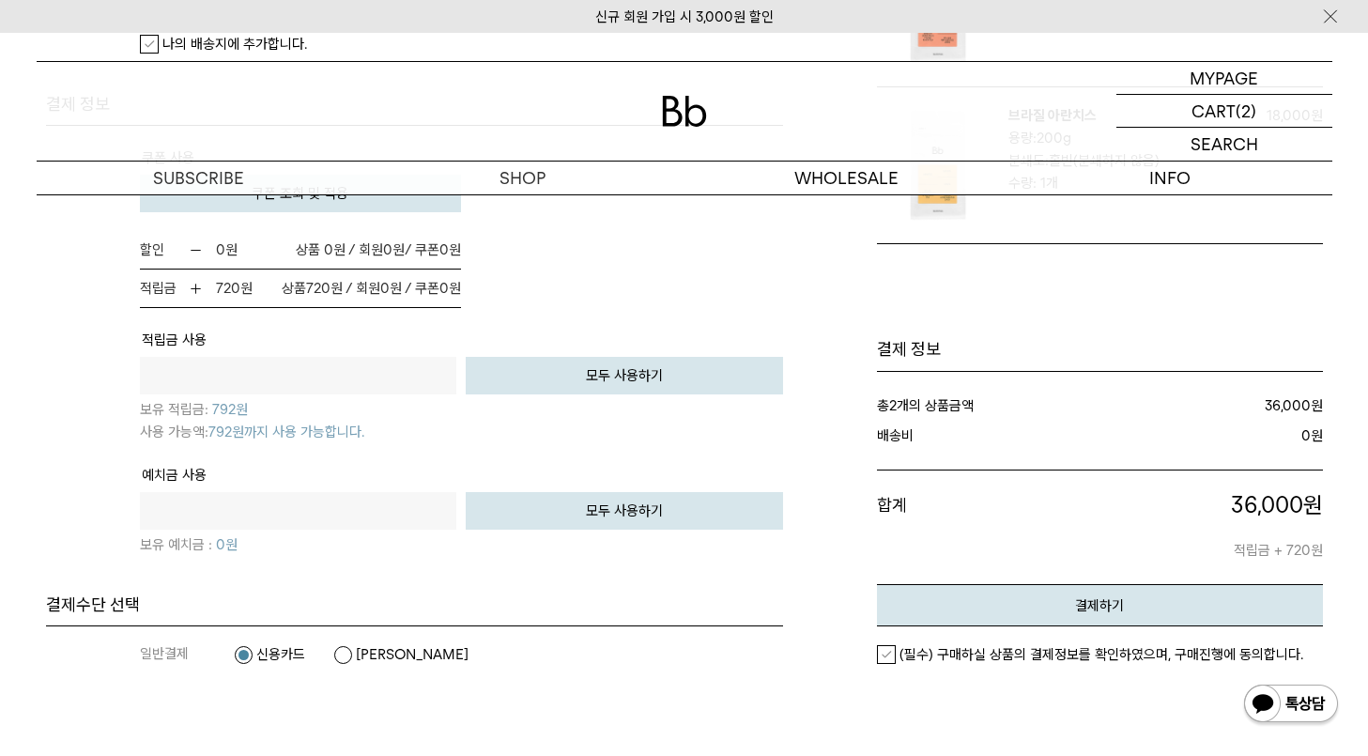
click at [882, 654] on label "(필수) 구매하실 상품의 결제정보를 확인하였으며, 구매진행에 동의합니다." at bounding box center [1090, 654] width 426 height 19
click at [1079, 596] on button "결제하기" at bounding box center [1100, 605] width 446 height 42
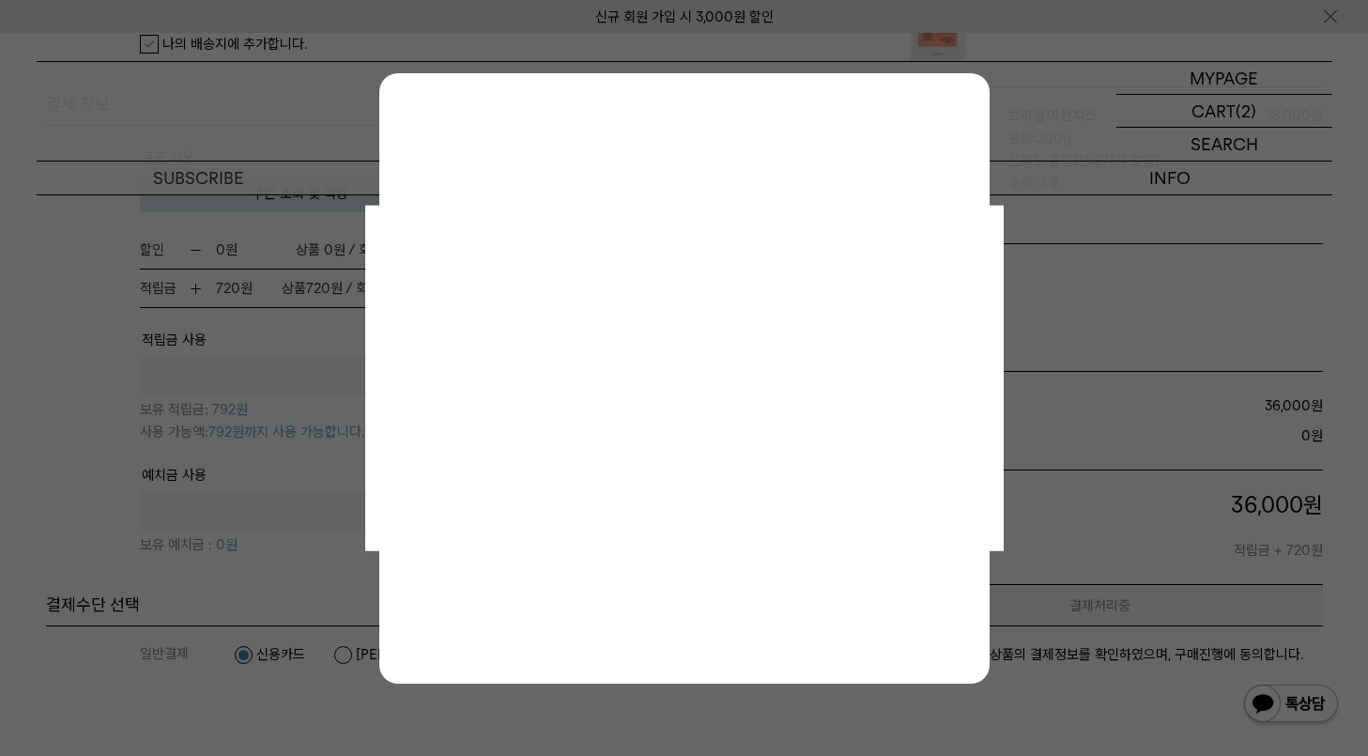
scroll to position [0, 0]
